Goal: Navigation & Orientation: Understand site structure

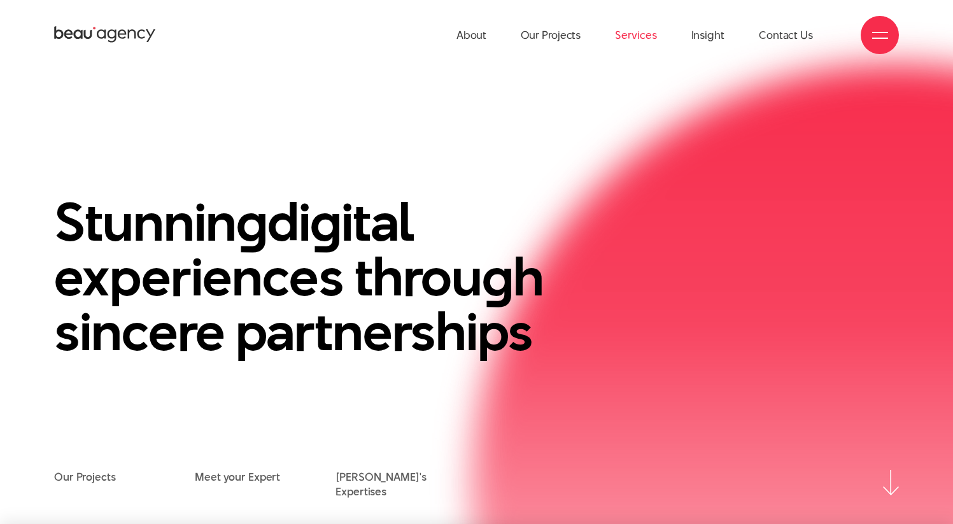
click at [622, 32] on link "Services" at bounding box center [635, 35] width 41 height 70
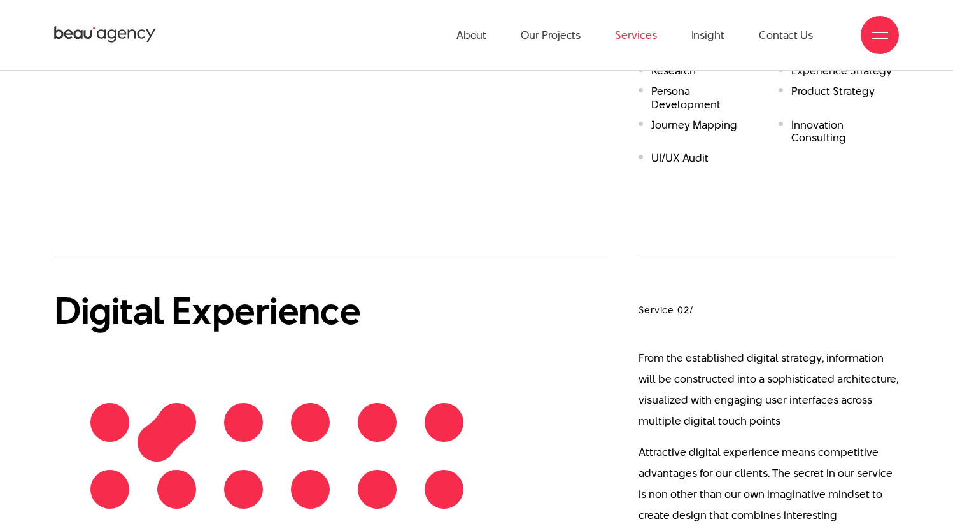
scroll to position [946, 0]
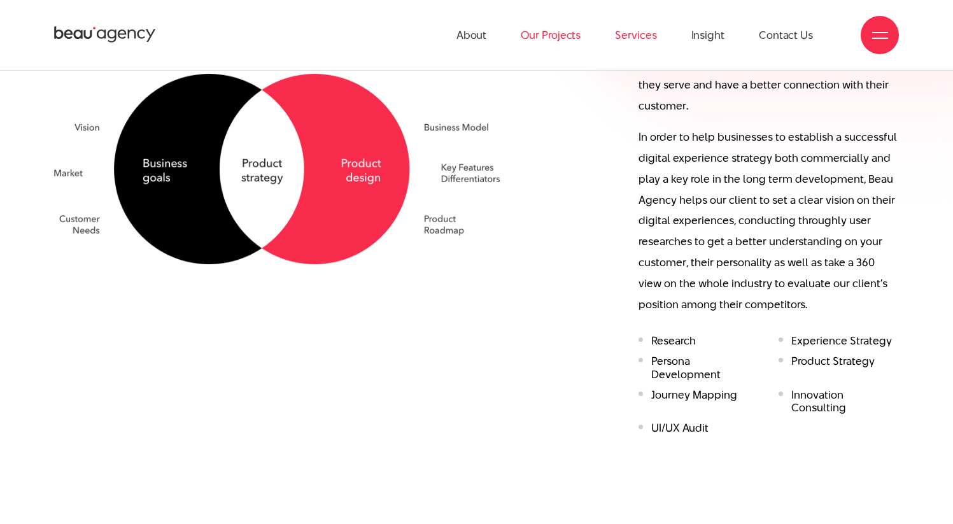
click at [553, 36] on link "Our Projects" at bounding box center [551, 35] width 60 height 70
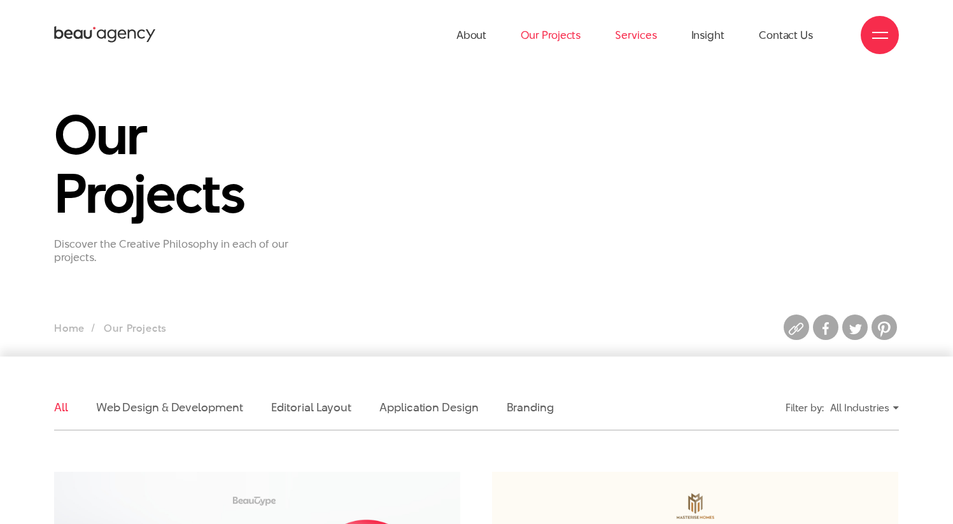
click at [642, 26] on link "Services" at bounding box center [635, 35] width 41 height 70
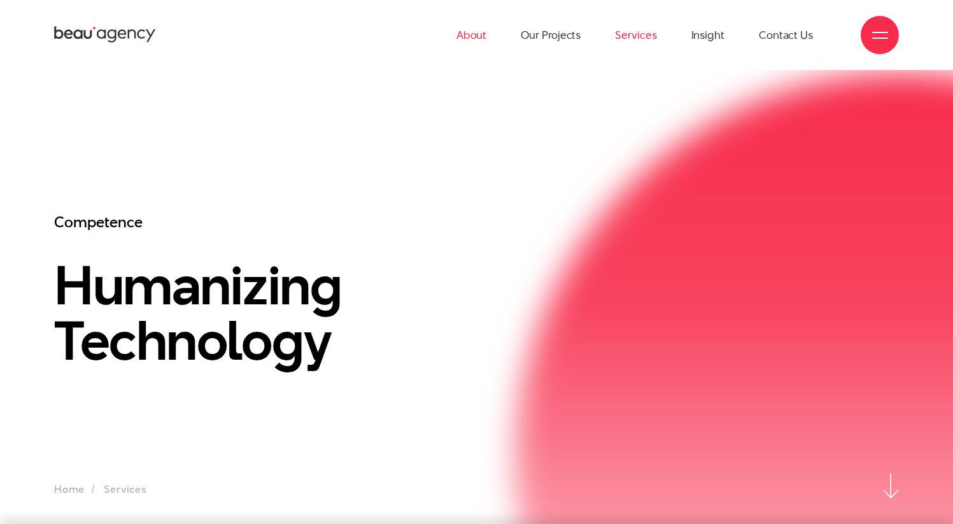
click at [485, 34] on link "About" at bounding box center [472, 35] width 31 height 70
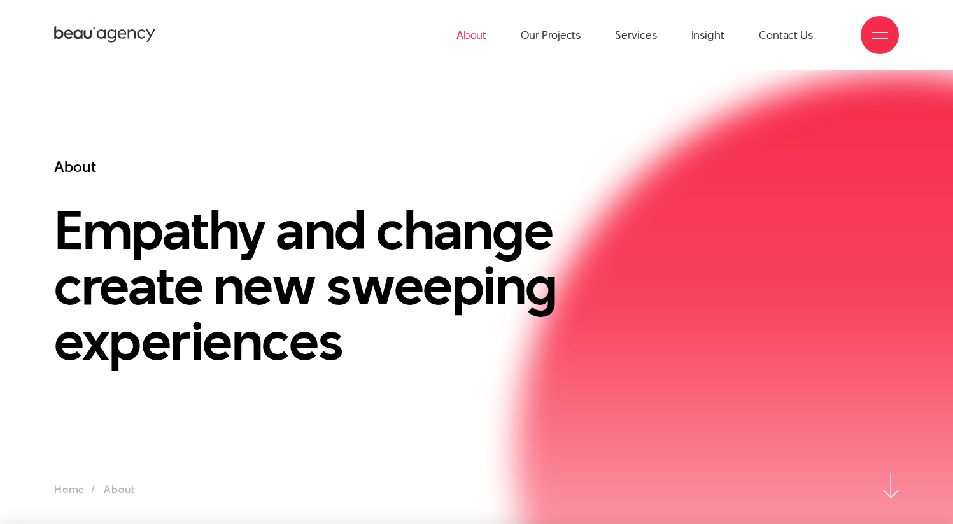
click at [97, 29] on icon at bounding box center [105, 35] width 102 height 20
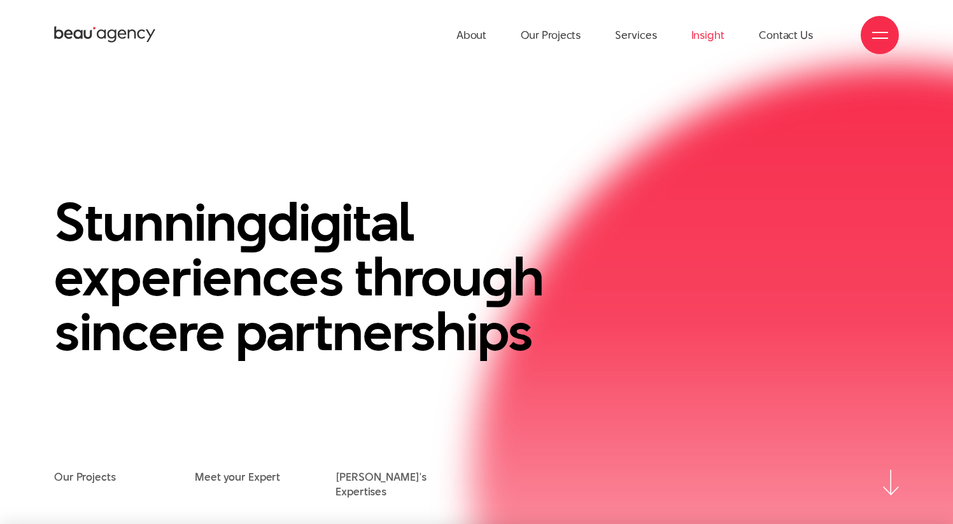
click at [699, 35] on link "Insight" at bounding box center [708, 35] width 33 height 70
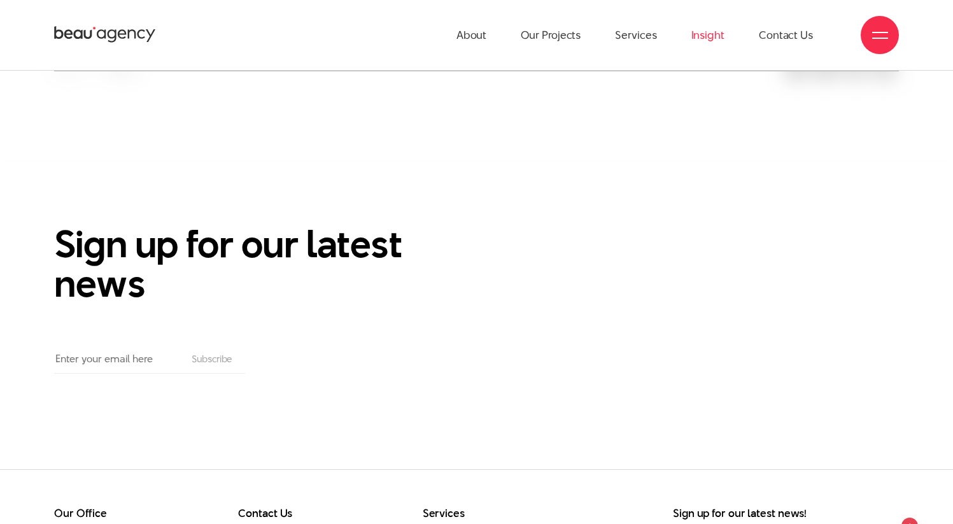
scroll to position [251, 0]
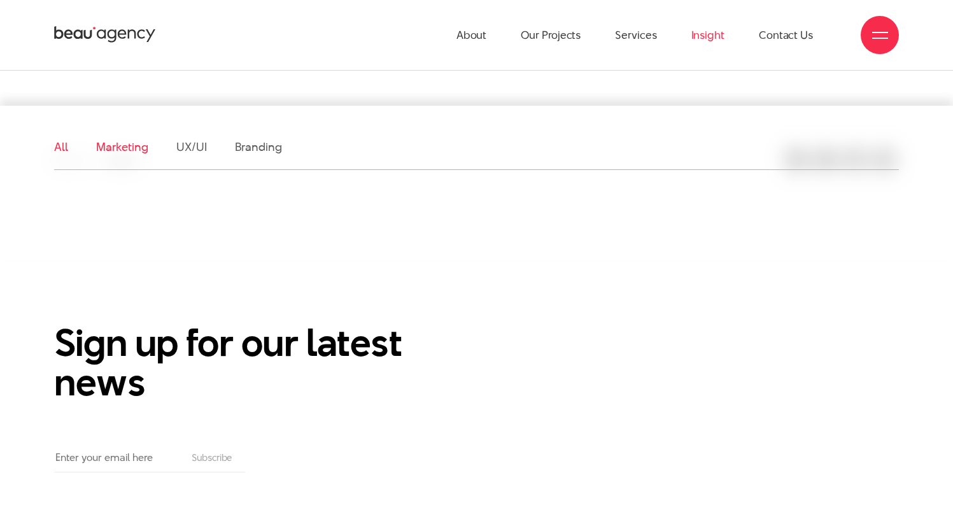
click at [127, 147] on link "Marketing" at bounding box center [122, 147] width 52 height 16
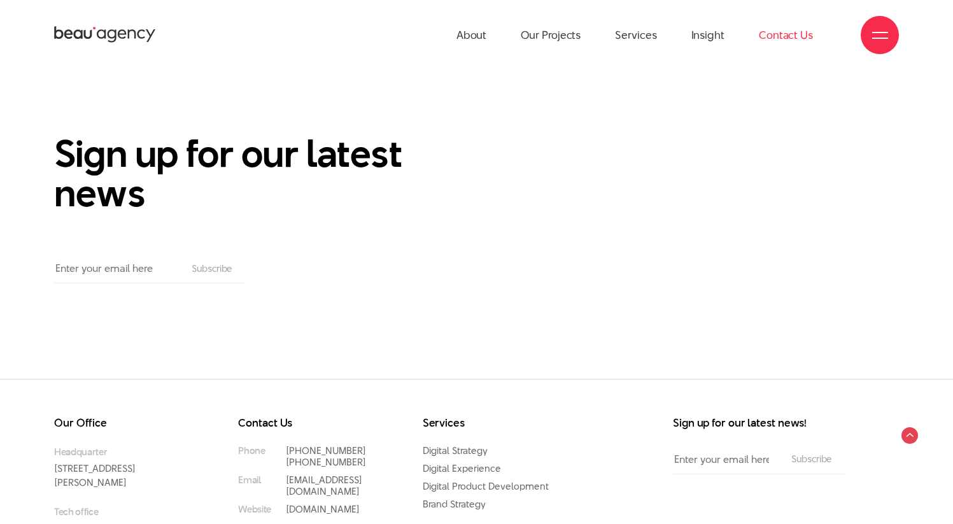
click at [774, 43] on link "Contact Us" at bounding box center [786, 35] width 54 height 70
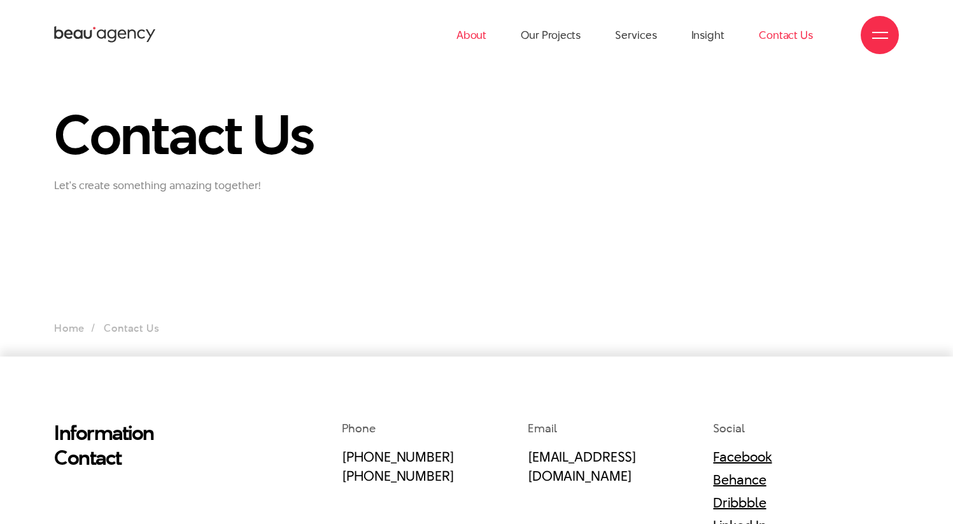
click at [475, 31] on link "About" at bounding box center [472, 35] width 31 height 70
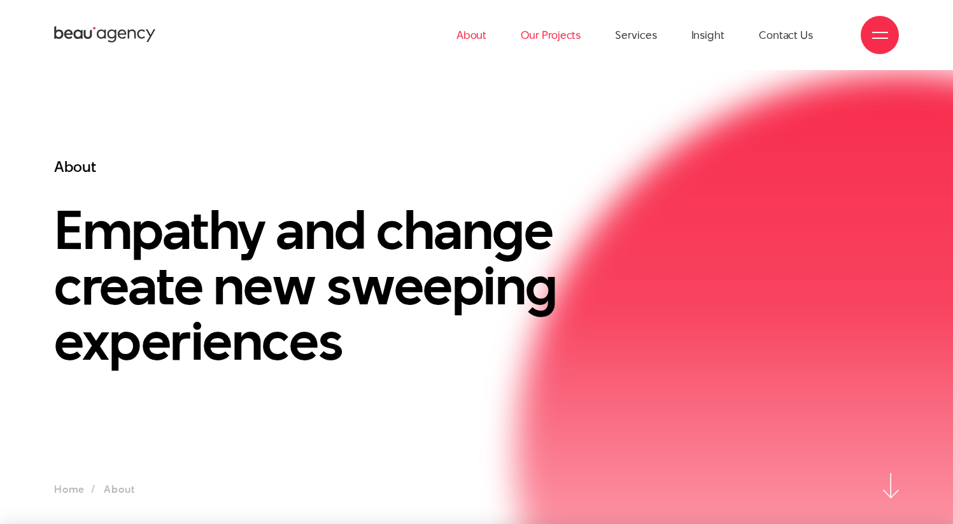
click at [570, 41] on link "Our Projects" at bounding box center [551, 35] width 60 height 70
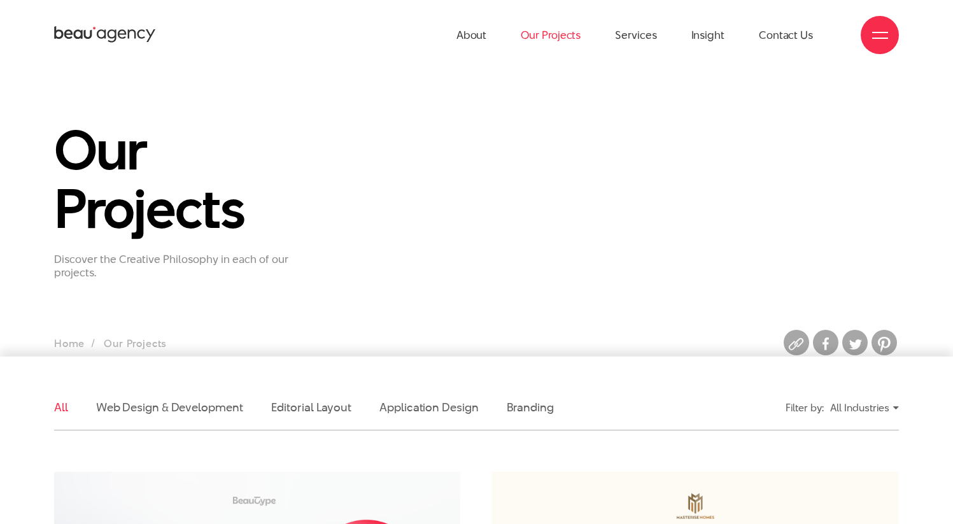
scroll to position [235, 0]
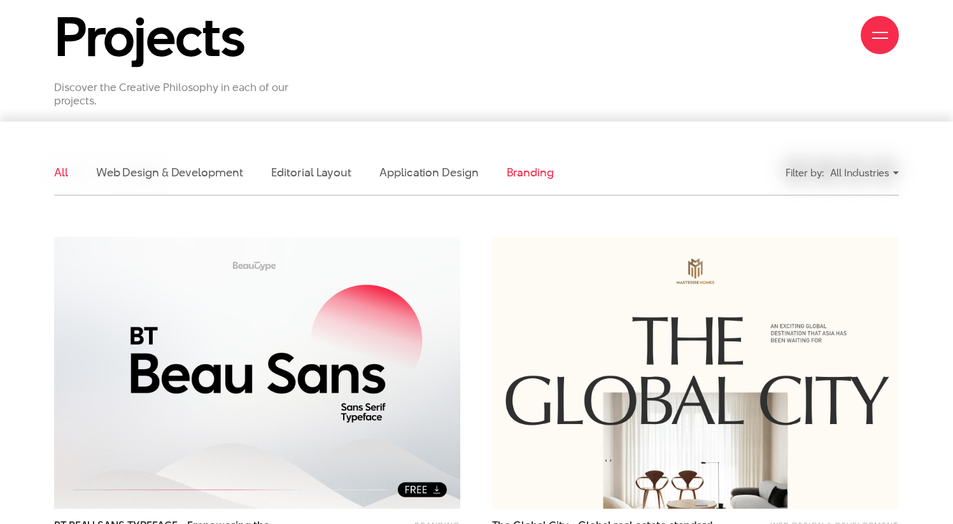
click at [530, 173] on link "Branding" at bounding box center [530, 172] width 47 height 16
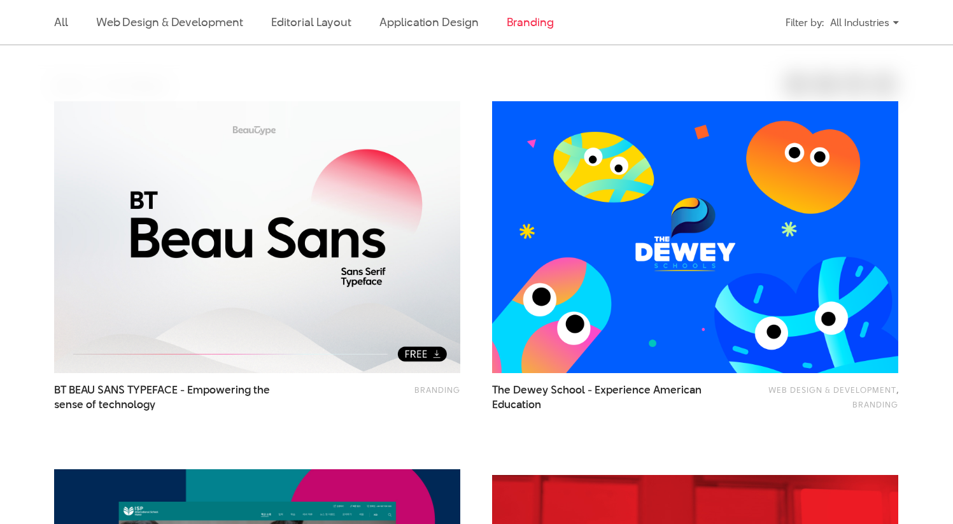
scroll to position [385, 0]
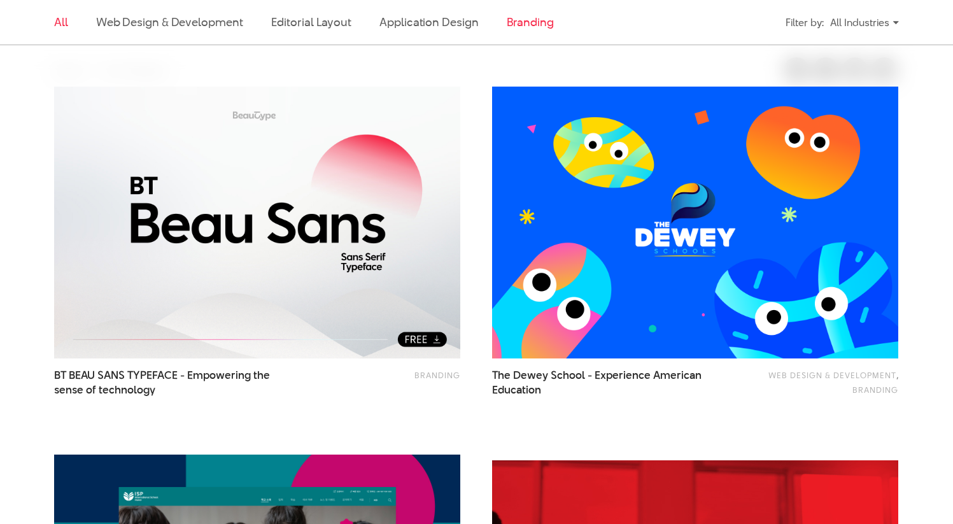
click at [56, 19] on link "All" at bounding box center [61, 22] width 14 height 16
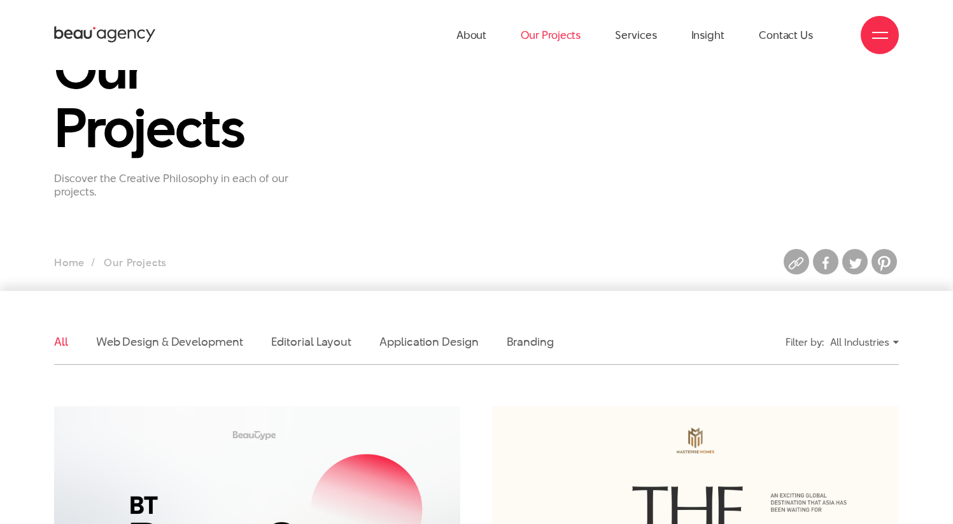
scroll to position [0, 0]
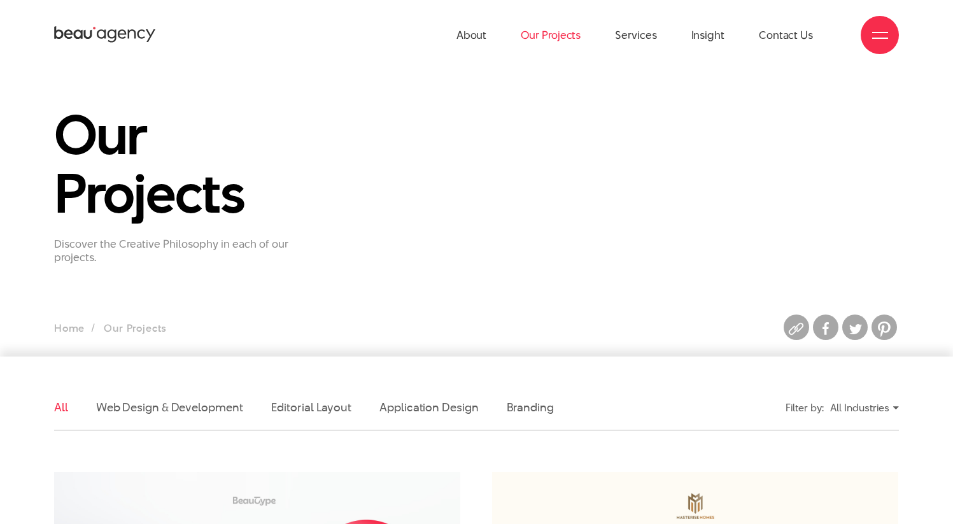
click at [75, 32] on icon at bounding box center [77, 35] width 9 height 10
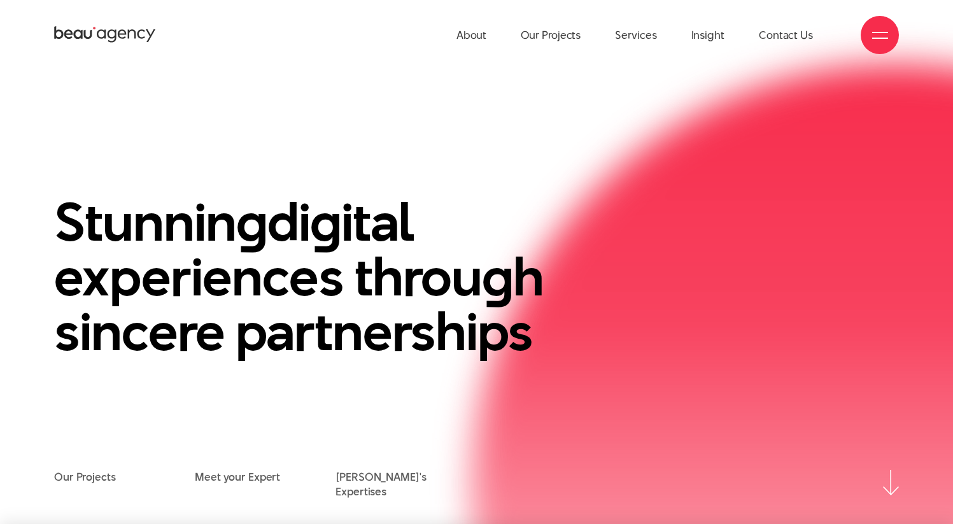
click at [144, 41] on icon at bounding box center [105, 35] width 102 height 20
click at [483, 39] on link "About" at bounding box center [472, 35] width 31 height 70
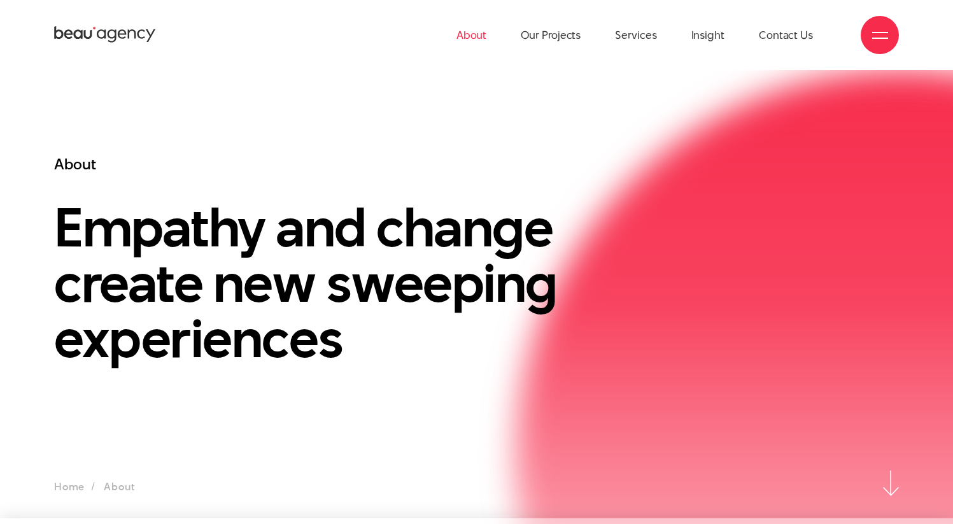
scroll to position [1, 0]
